Goal: Navigation & Orientation: Find specific page/section

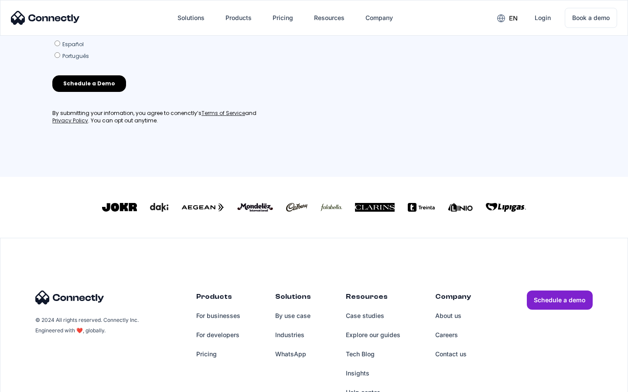
scroll to position [374, 0]
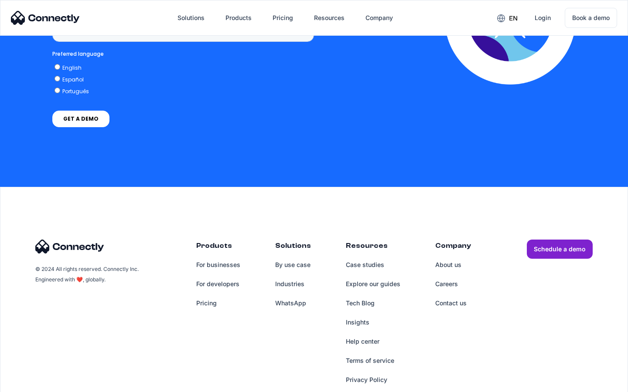
scroll to position [653, 0]
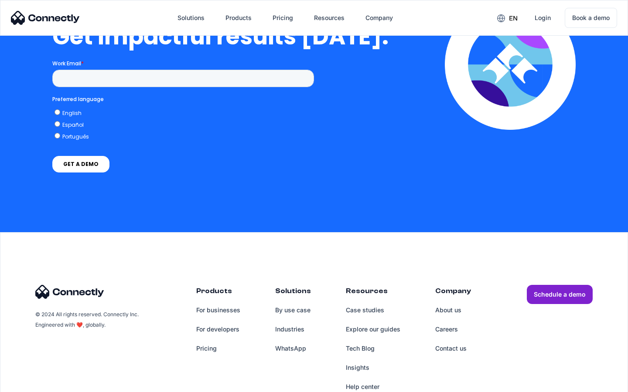
scroll to position [1915, 0]
